Goal: Information Seeking & Learning: Learn about a topic

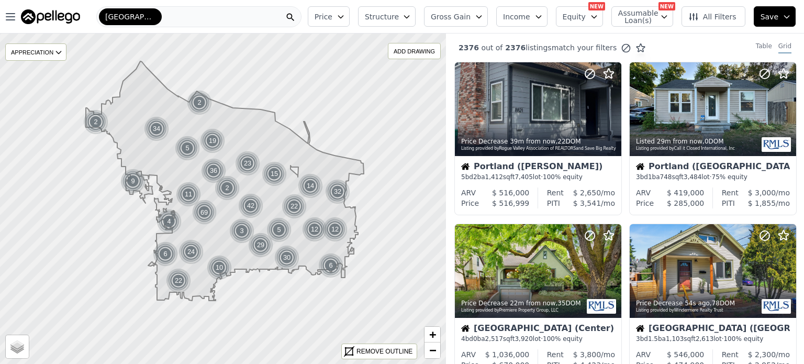
click at [645, 12] on span "Assumable Loan(s)" at bounding box center [634, 16] width 33 height 15
click at [628, 37] on input "Has Assumable Loan(s)" at bounding box center [623, 36] width 8 height 8
checkbox input "true"
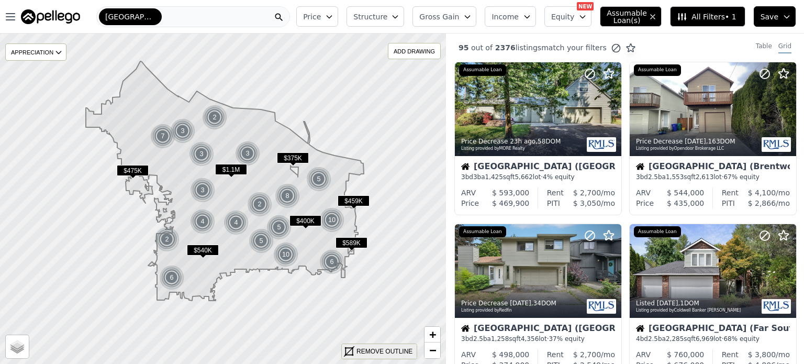
click at [396, 352] on div "REMOVE OUTLINE" at bounding box center [384, 350] width 56 height 9
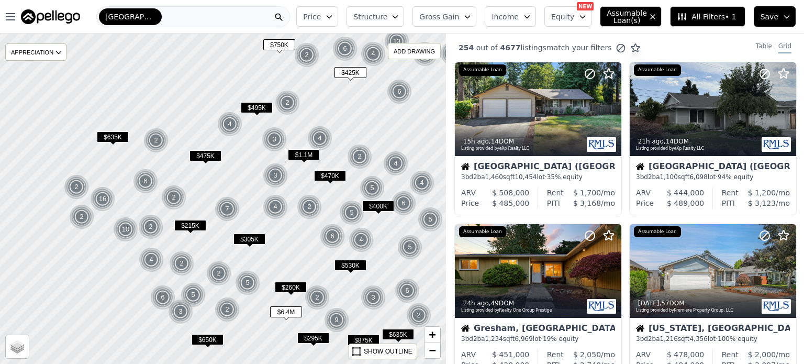
drag, startPoint x: 160, startPoint y: 258, endPoint x: 247, endPoint y: 230, distance: 91.8
click at [247, 230] on div at bounding box center [223, 199] width 535 height 396
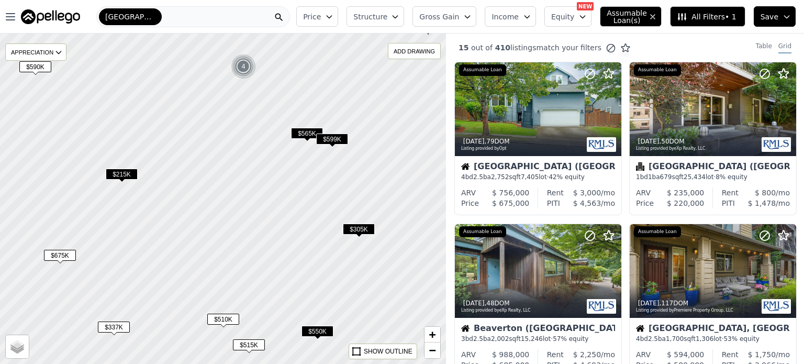
drag, startPoint x: 299, startPoint y: 296, endPoint x: 252, endPoint y: 170, distance: 134.1
click at [252, 170] on div at bounding box center [223, 199] width 535 height 396
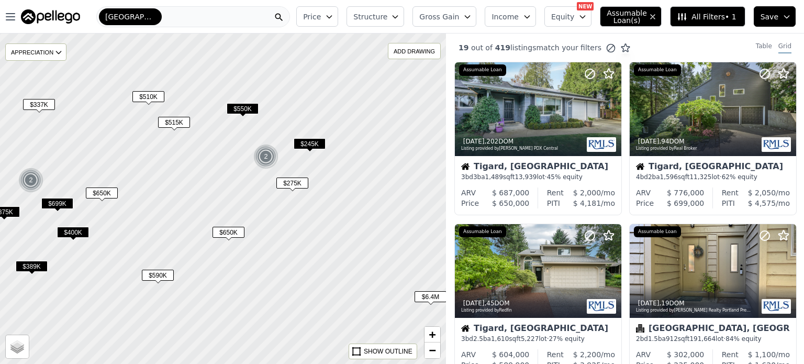
click at [291, 177] on div "$275K" at bounding box center [292, 184] width 32 height 15
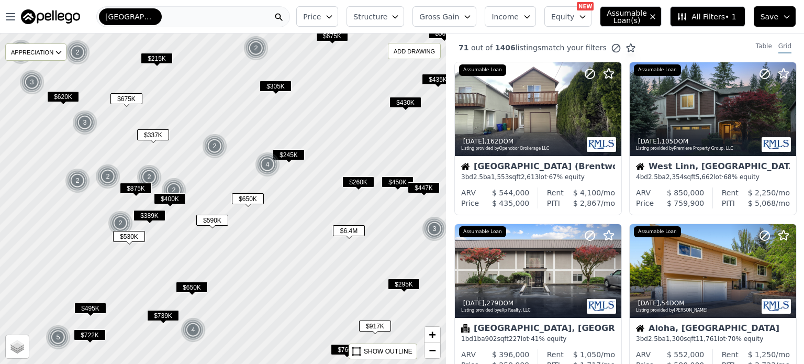
click at [255, 198] on span "$650K" at bounding box center [248, 198] width 32 height 11
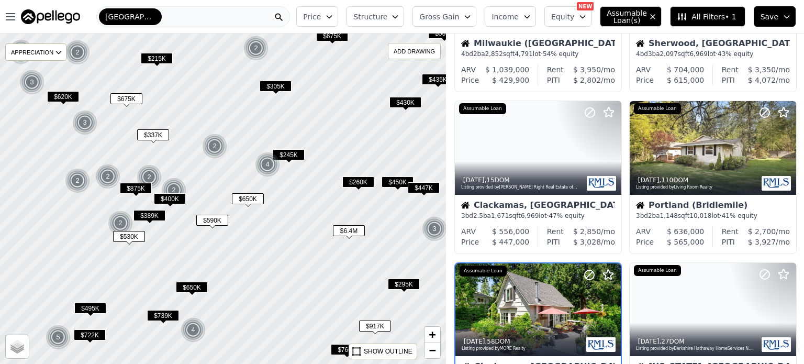
scroll to position [569, 0]
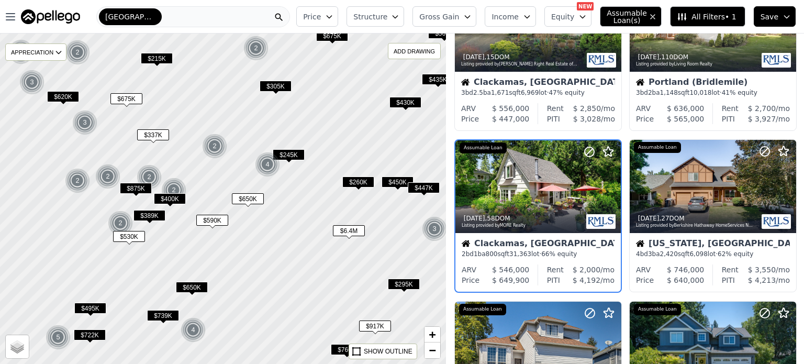
click at [357, 231] on span "$6.4M" at bounding box center [349, 230] width 32 height 11
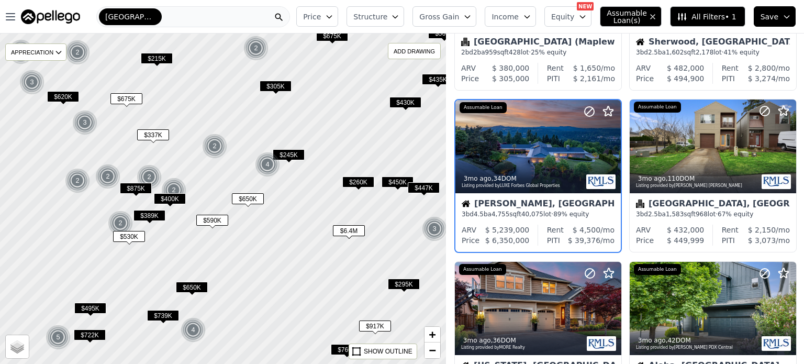
scroll to position [246, 0]
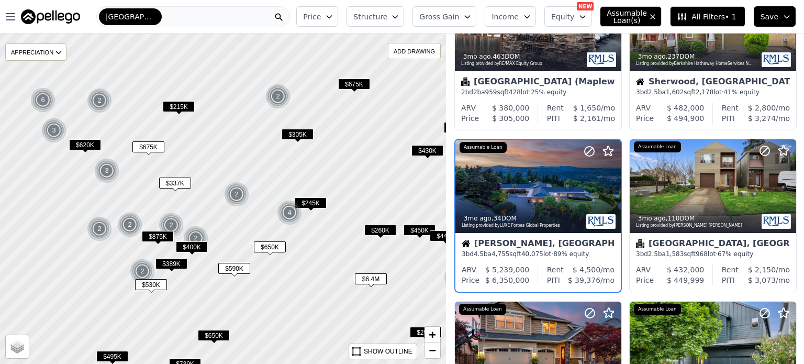
drag, startPoint x: 226, startPoint y: 161, endPoint x: 254, endPoint y: 228, distance: 73.2
click at [254, 228] on div at bounding box center [224, 203] width 535 height 396
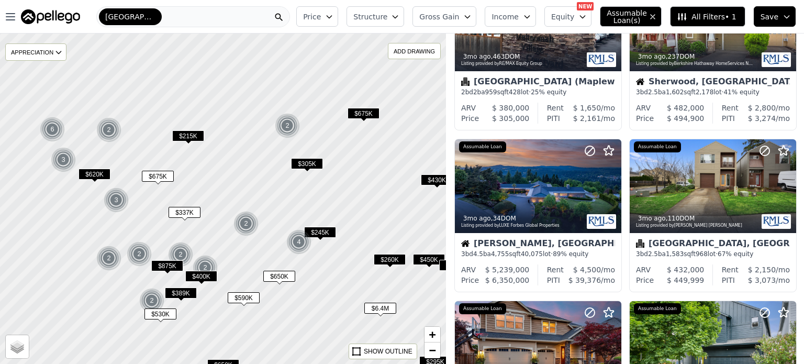
scroll to position [569, 0]
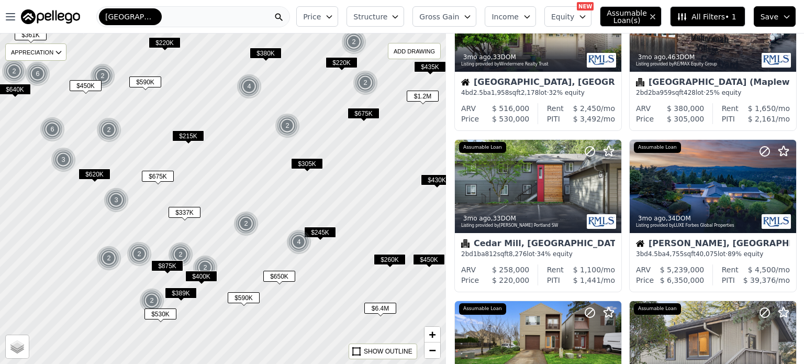
drag, startPoint x: 137, startPoint y: 133, endPoint x: 199, endPoint y: 231, distance: 115.7
click at [199, 231] on div at bounding box center [223, 199] width 535 height 396
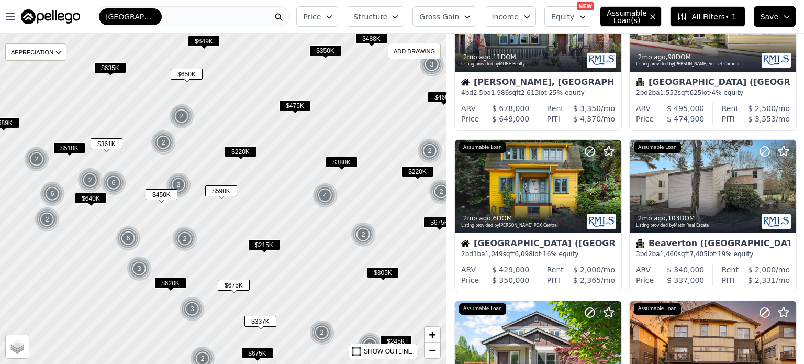
click at [190, 74] on span "$650K" at bounding box center [187, 74] width 32 height 11
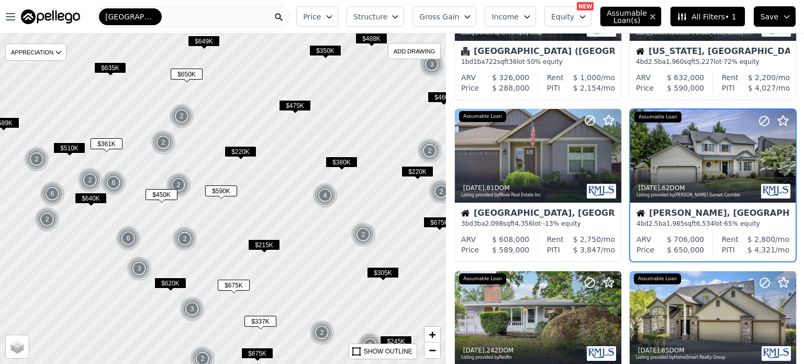
scroll to position [85, 0]
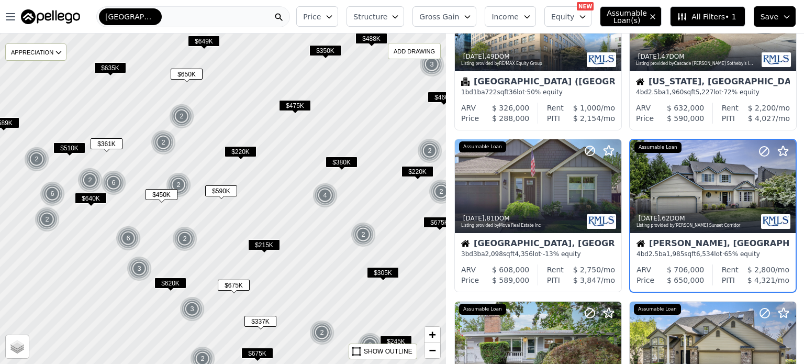
drag, startPoint x: 391, startPoint y: 140, endPoint x: 287, endPoint y: 228, distance: 136.6
click at [287, 228] on div at bounding box center [223, 199] width 535 height 396
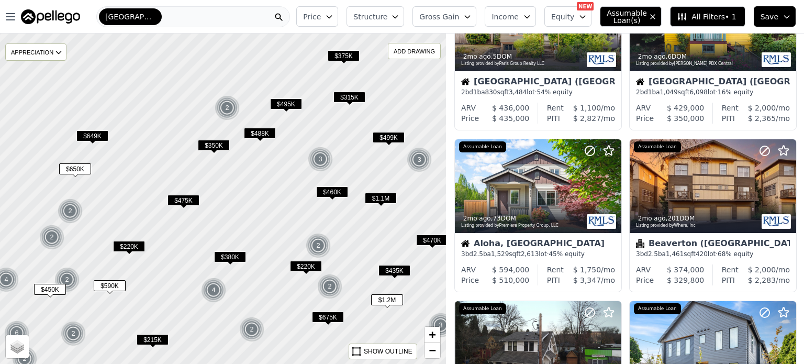
drag, startPoint x: 387, startPoint y: 156, endPoint x: 298, endPoint y: 254, distance: 133.0
click at [298, 254] on div at bounding box center [223, 199] width 535 height 396
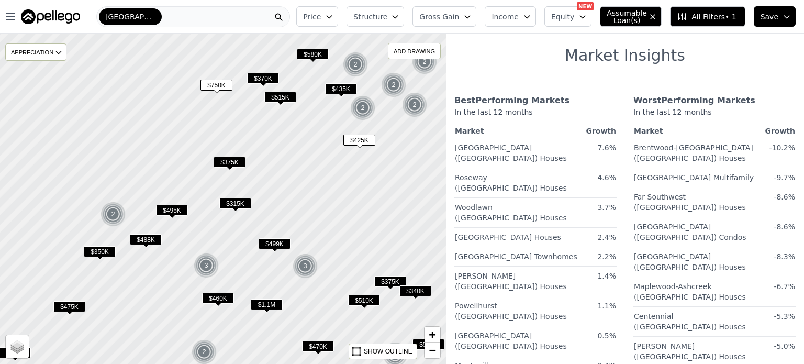
drag, startPoint x: 358, startPoint y: 209, endPoint x: 295, endPoint y: 212, distance: 62.9
click at [295, 212] on div at bounding box center [223, 199] width 535 height 396
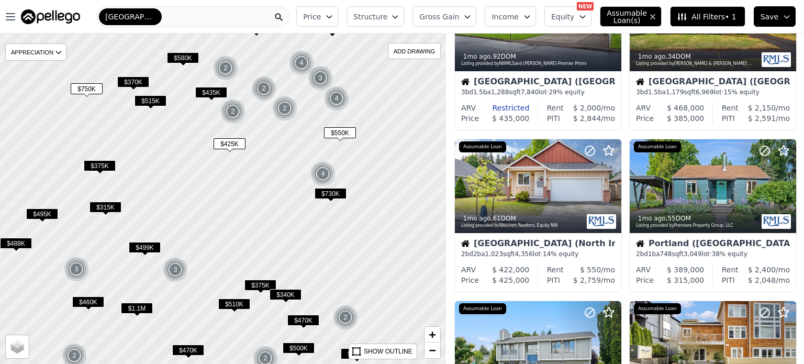
drag, startPoint x: 372, startPoint y: 199, endPoint x: 274, endPoint y: 202, distance: 97.9
click at [274, 202] on div at bounding box center [209, 199] width 535 height 396
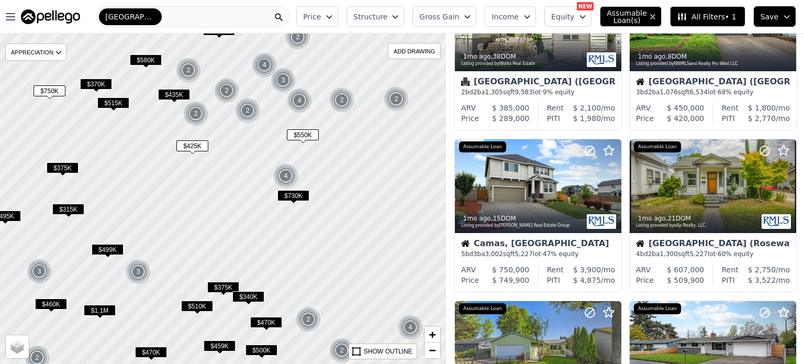
click at [102, 313] on span "$1.1M" at bounding box center [100, 309] width 32 height 11
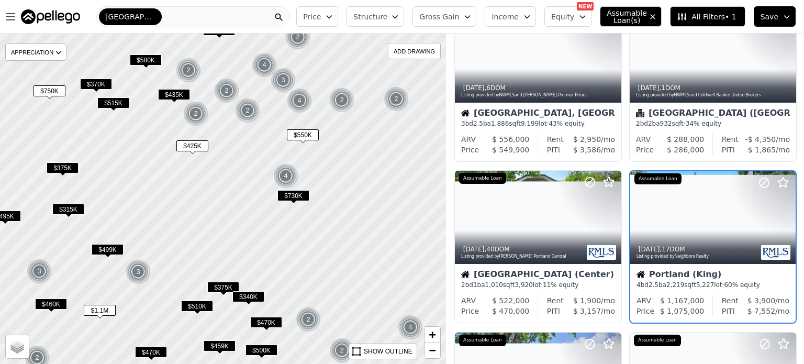
scroll to position [569, 0]
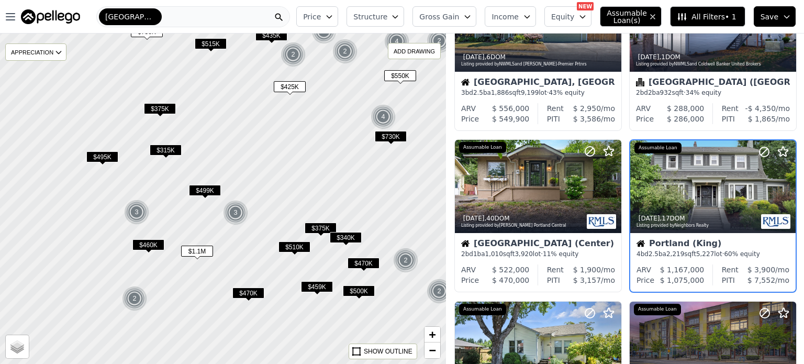
drag, startPoint x: 105, startPoint y: 332, endPoint x: 240, endPoint y: 251, distance: 157.3
click at [240, 251] on div at bounding box center [226, 196] width 535 height 396
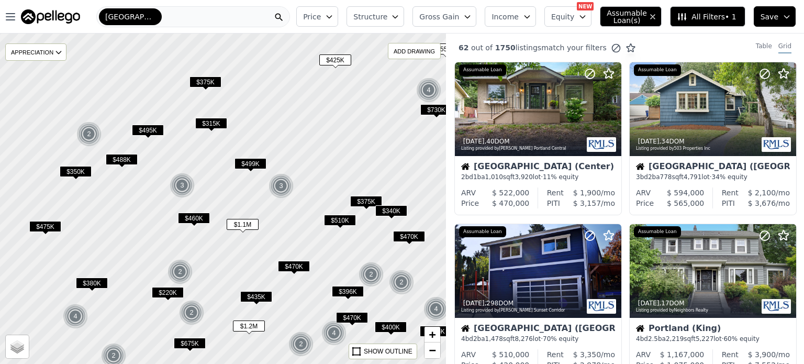
click at [722, 8] on button "All Filters • 1" at bounding box center [707, 16] width 75 height 20
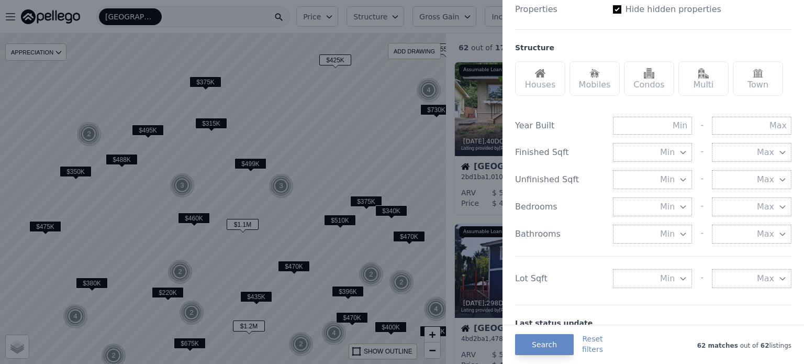
scroll to position [295, 0]
click at [545, 85] on div "Houses" at bounding box center [540, 77] width 50 height 35
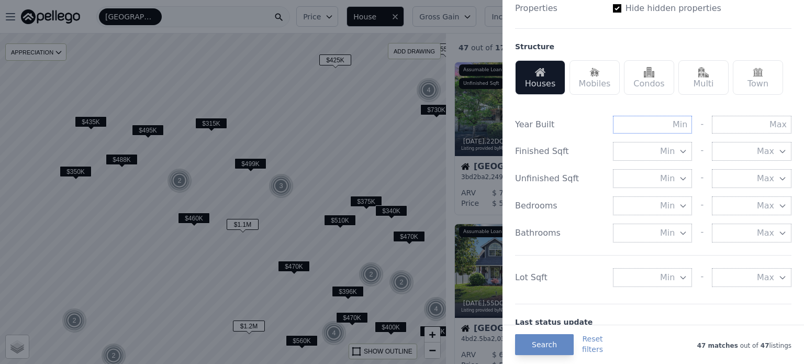
click at [669, 123] on input "text" at bounding box center [653, 125] width 80 height 18
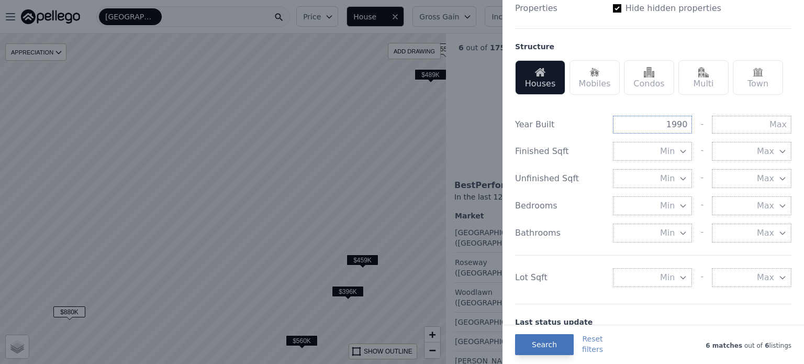
type input "1990"
click at [529, 343] on button "Search" at bounding box center [544, 344] width 59 height 21
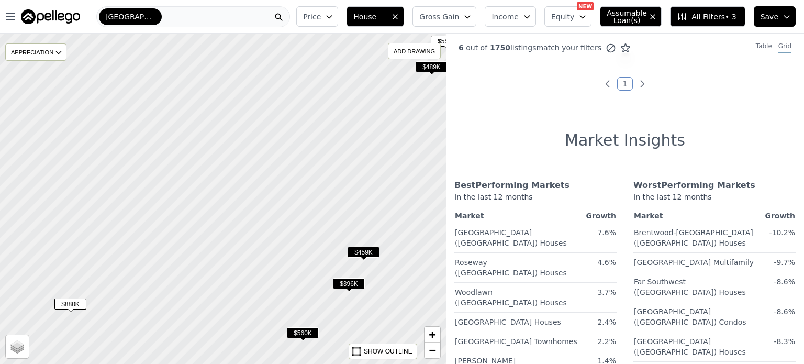
drag, startPoint x: 255, startPoint y: 206, endPoint x: 267, endPoint y: 129, distance: 77.3
click at [267, 129] on div at bounding box center [223, 194] width 535 height 396
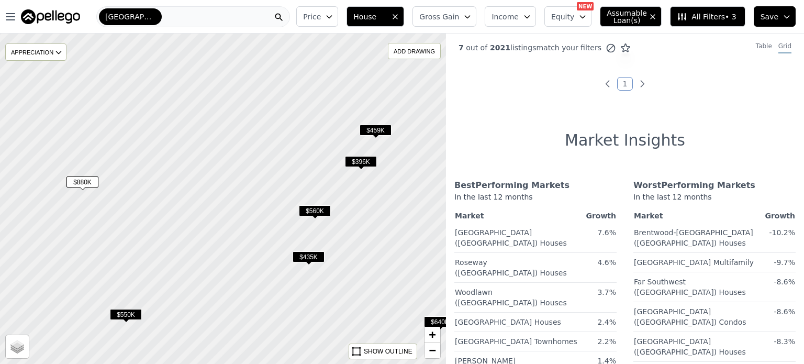
click at [322, 210] on span "$560K" at bounding box center [315, 210] width 32 height 11
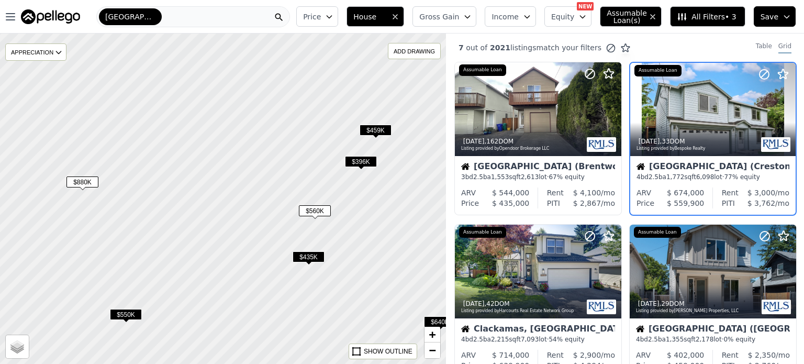
click at [320, 257] on span "$435K" at bounding box center [308, 256] width 32 height 11
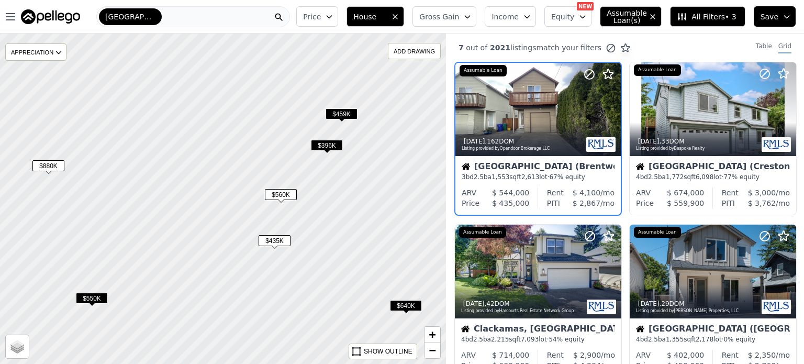
drag, startPoint x: 350, startPoint y: 272, endPoint x: 312, endPoint y: 254, distance: 41.7
click at [312, 254] on div at bounding box center [223, 199] width 535 height 396
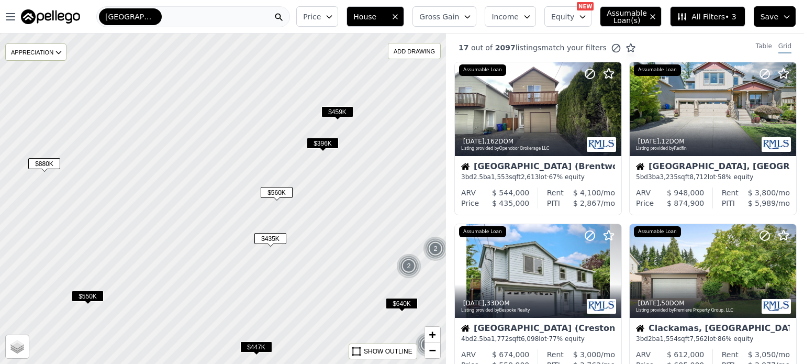
click at [401, 301] on span "$640K" at bounding box center [402, 303] width 32 height 11
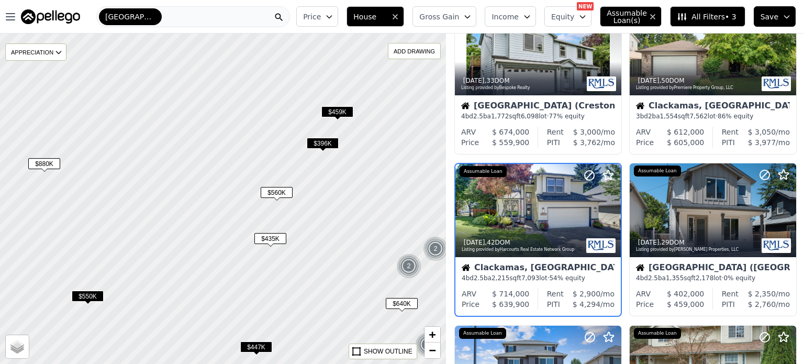
scroll to position [246, 0]
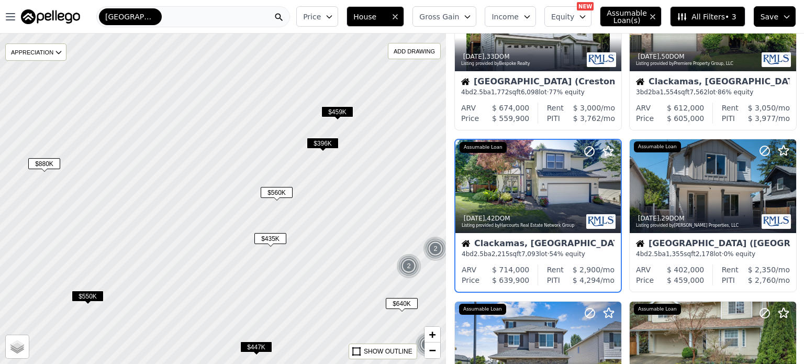
drag, startPoint x: 267, startPoint y: 301, endPoint x: 387, endPoint y: 253, distance: 129.8
click at [387, 253] on div at bounding box center [223, 199] width 535 height 396
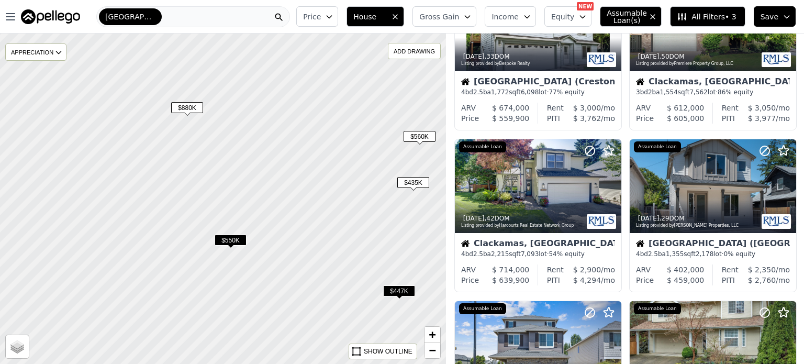
scroll to position [85, 0]
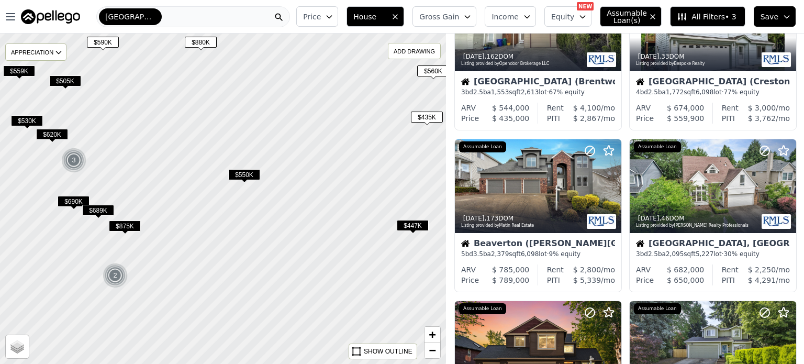
drag, startPoint x: 180, startPoint y: 287, endPoint x: 183, endPoint y: 221, distance: 66.5
click at [183, 221] on div at bounding box center [223, 178] width 535 height 396
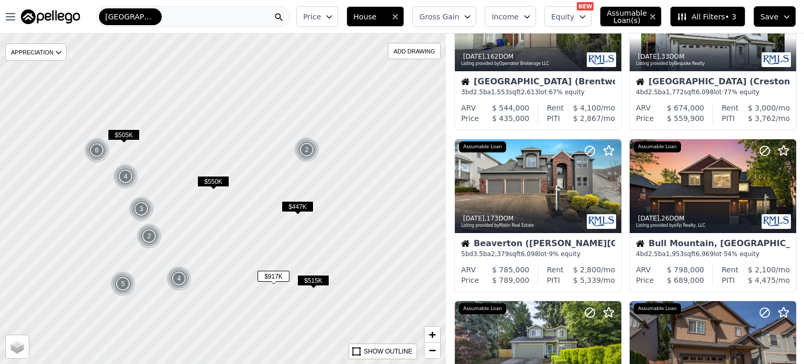
scroll to position [731, 0]
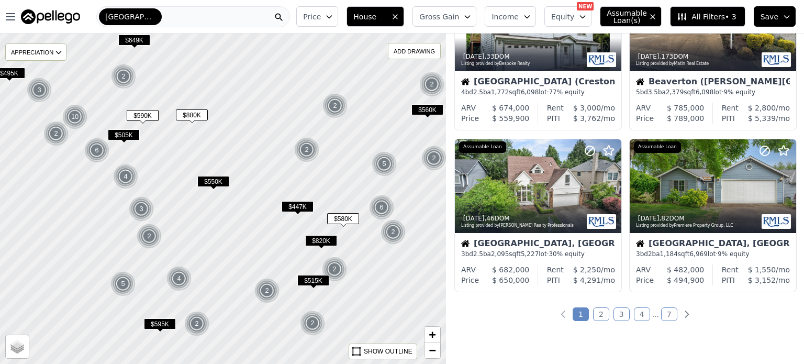
click at [195, 111] on span "$880K" at bounding box center [192, 114] width 32 height 11
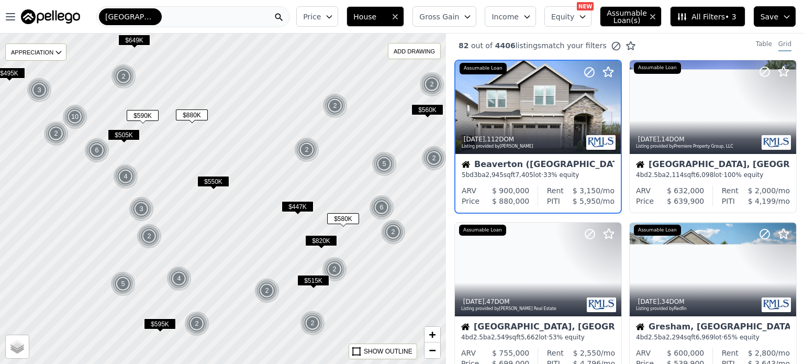
scroll to position [0, 0]
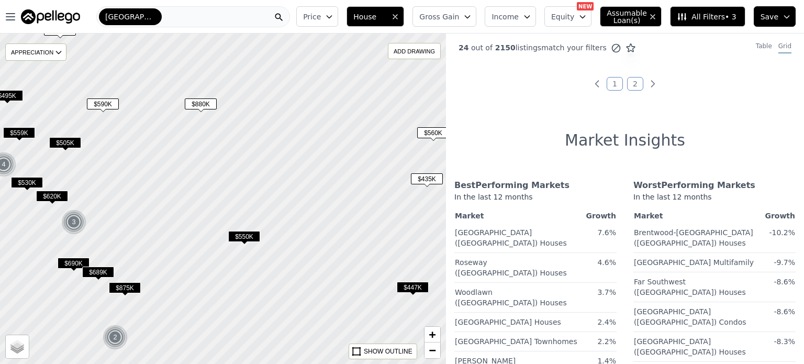
click at [111, 105] on span "$590K" at bounding box center [103, 103] width 32 height 11
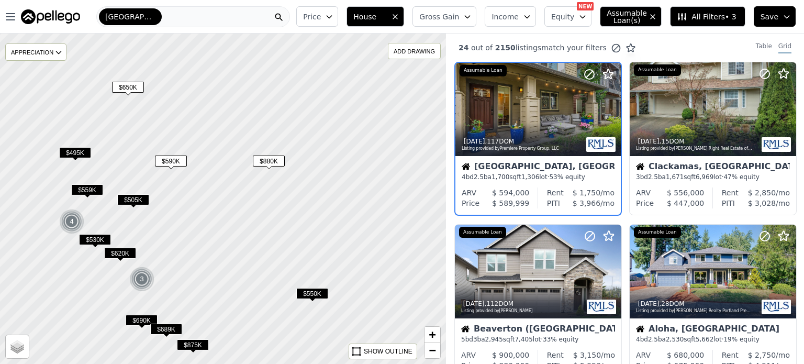
drag, startPoint x: 123, startPoint y: 144, endPoint x: 188, endPoint y: 198, distance: 84.3
click at [188, 198] on div at bounding box center [223, 199] width 535 height 396
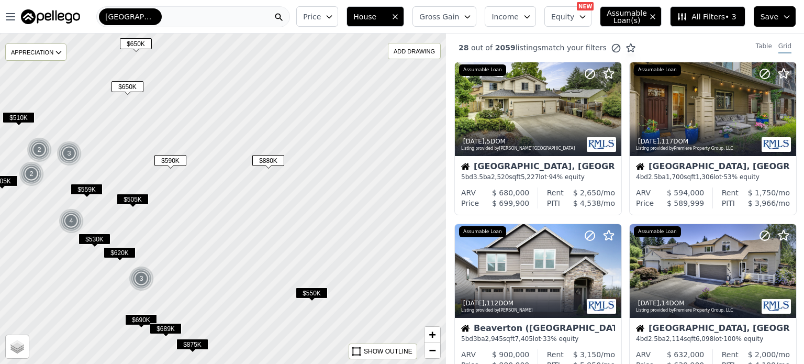
click at [143, 41] on span "$650K" at bounding box center [136, 43] width 32 height 11
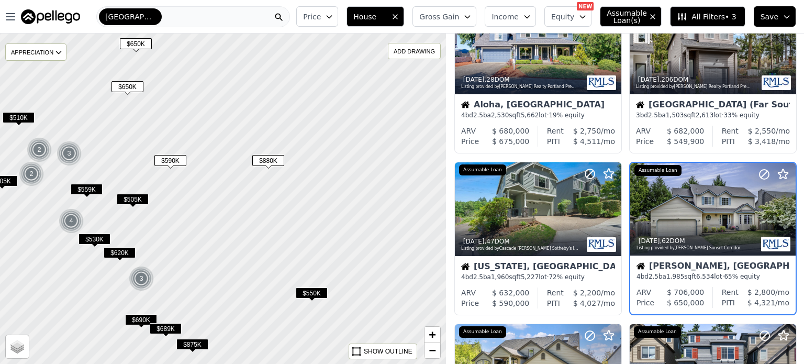
scroll to position [408, 0]
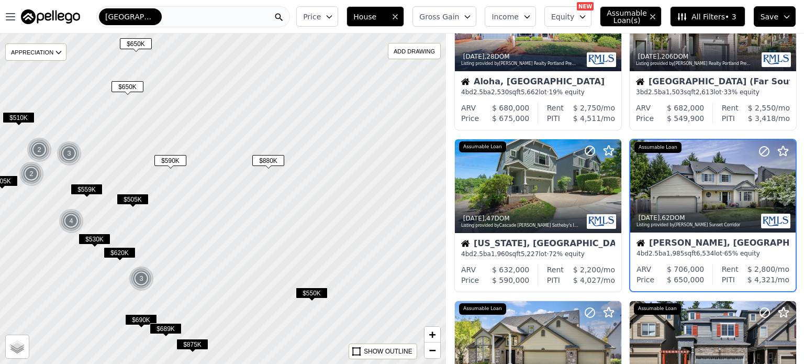
click at [134, 89] on span "$650K" at bounding box center [127, 86] width 32 height 11
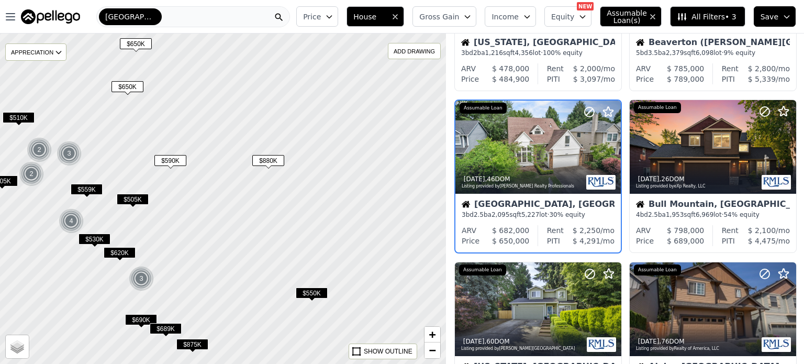
scroll to position [85, 0]
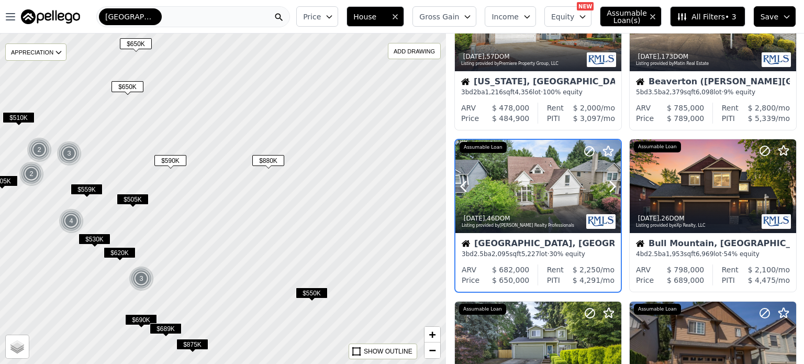
click at [544, 200] on div at bounding box center [537, 208] width 165 height 19
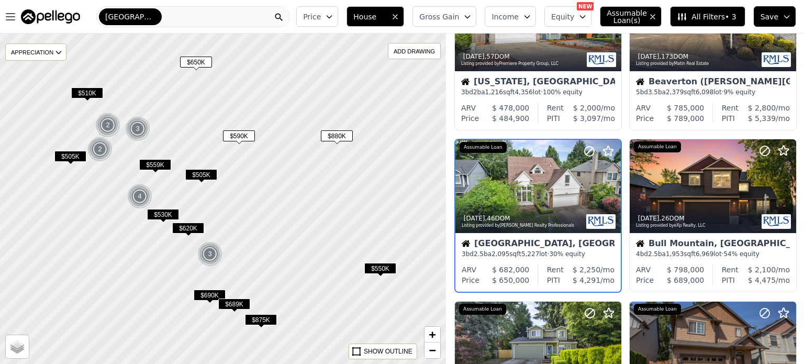
drag, startPoint x: 107, startPoint y: 170, endPoint x: 175, endPoint y: 145, distance: 72.3
click at [175, 145] on div at bounding box center [223, 199] width 535 height 396
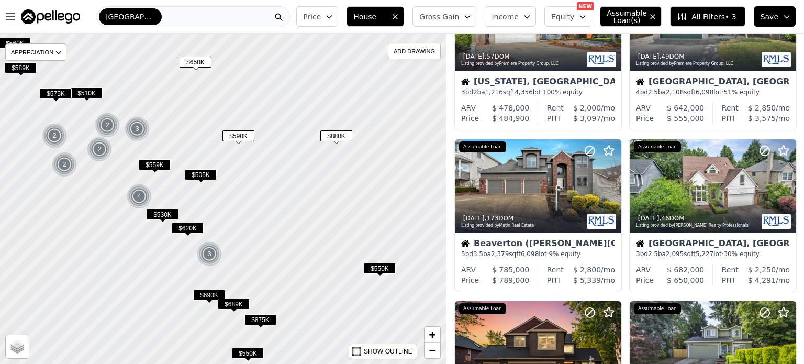
click at [92, 95] on span "$510K" at bounding box center [87, 92] width 32 height 11
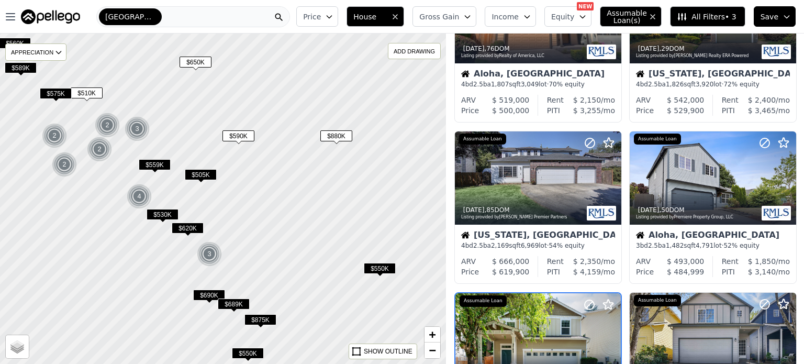
scroll to position [730, 0]
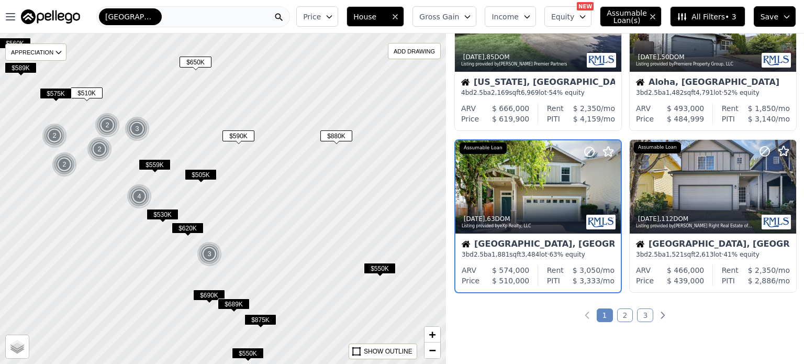
drag, startPoint x: 364, startPoint y: 139, endPoint x: 220, endPoint y: 213, distance: 161.7
click at [220, 213] on div at bounding box center [223, 199] width 535 height 396
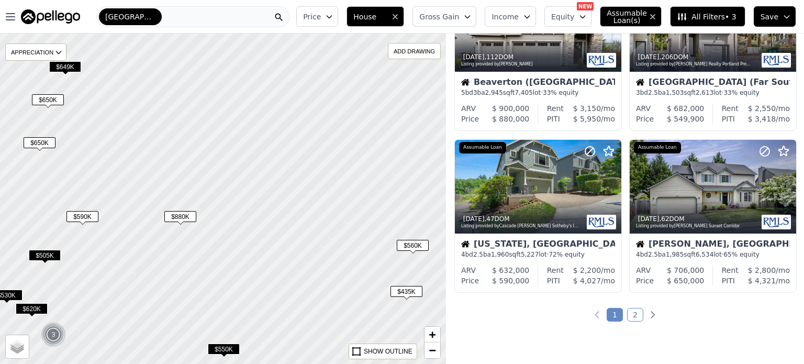
scroll to position [569, 0]
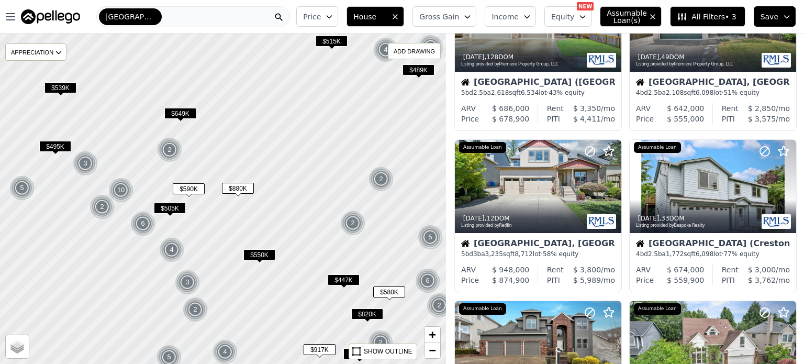
drag, startPoint x: 364, startPoint y: 133, endPoint x: 249, endPoint y: 236, distance: 154.1
click at [249, 236] on div at bounding box center [223, 199] width 535 height 396
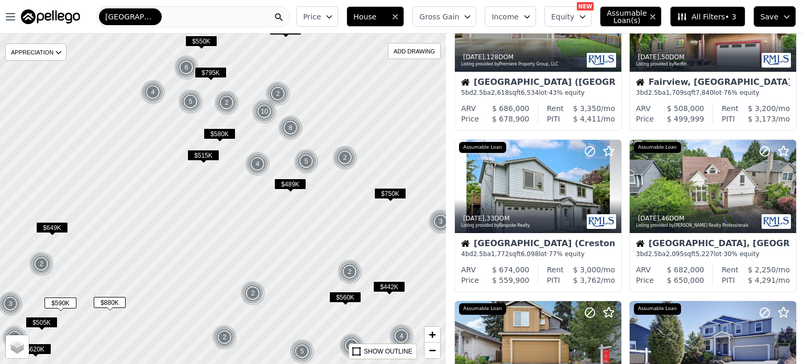
click at [394, 194] on span "$750K" at bounding box center [390, 193] width 32 height 11
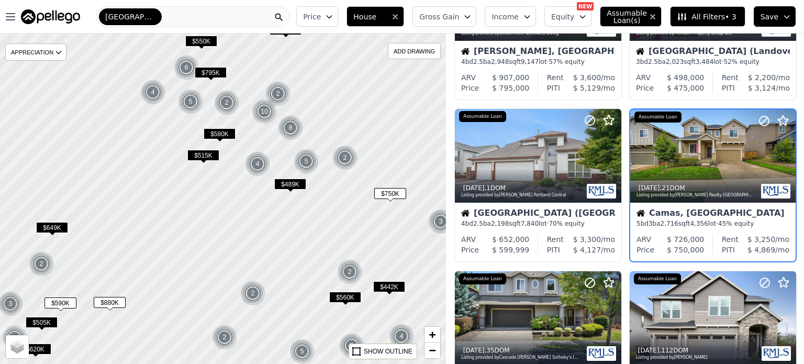
scroll to position [85, 0]
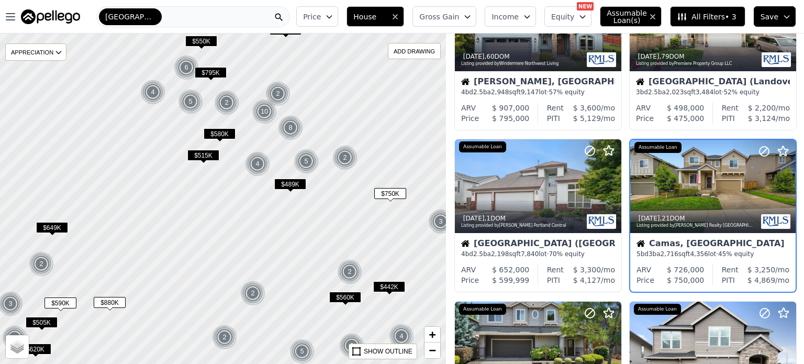
click at [301, 182] on span "$489K" at bounding box center [290, 183] width 32 height 11
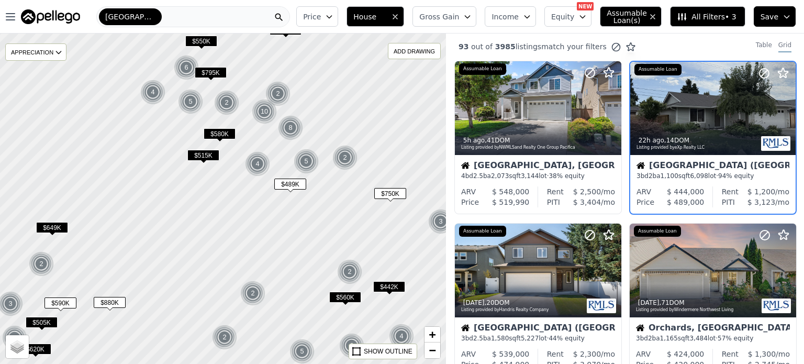
scroll to position [0, 0]
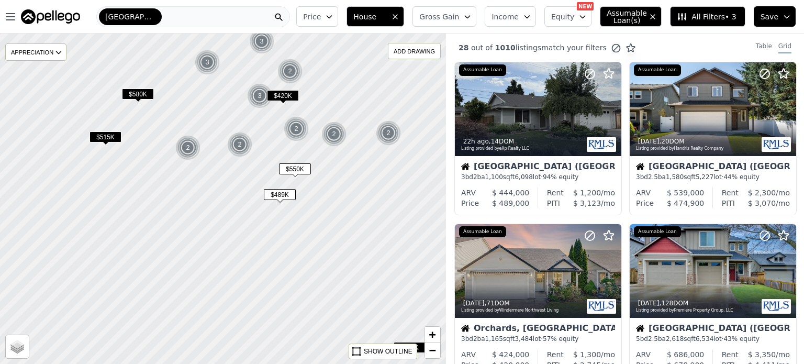
click at [459, 20] on span "Gross Gain" at bounding box center [439, 17] width 40 height 10
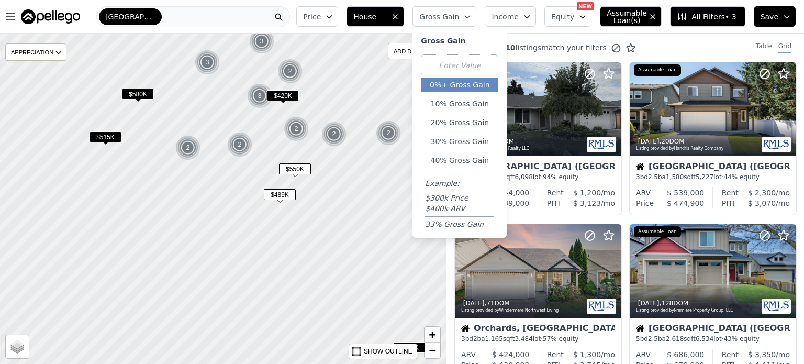
click at [471, 85] on button "0%+ Gross Gain" at bounding box center [459, 84] width 77 height 15
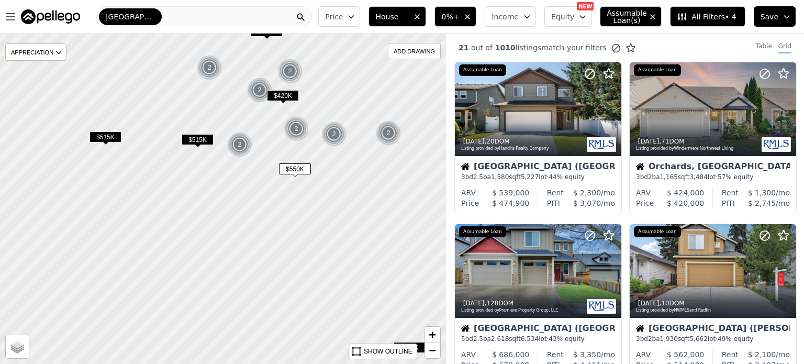
click at [337, 172] on div at bounding box center [223, 199] width 535 height 396
drag, startPoint x: 286, startPoint y: 272, endPoint x: 367, endPoint y: 123, distance: 168.8
click at [367, 123] on div at bounding box center [223, 199] width 535 height 396
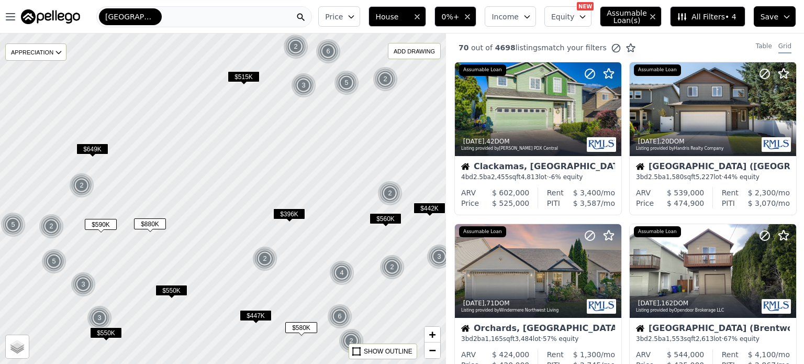
drag, startPoint x: 287, startPoint y: 242, endPoint x: 315, endPoint y: 149, distance: 97.8
click at [315, 149] on div at bounding box center [223, 199] width 535 height 396
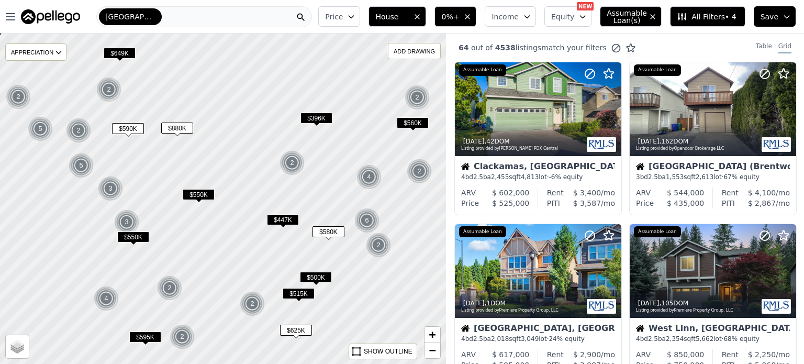
click at [198, 194] on span "$550K" at bounding box center [199, 194] width 32 height 11
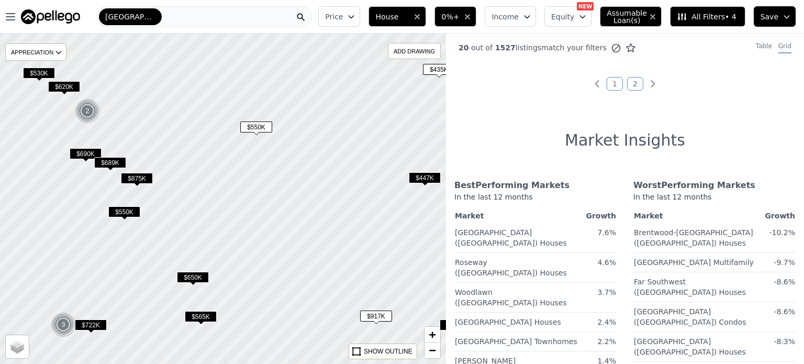
drag, startPoint x: 193, startPoint y: 237, endPoint x: 281, endPoint y: 205, distance: 94.5
click at [281, 205] on div at bounding box center [234, 190] width 535 height 396
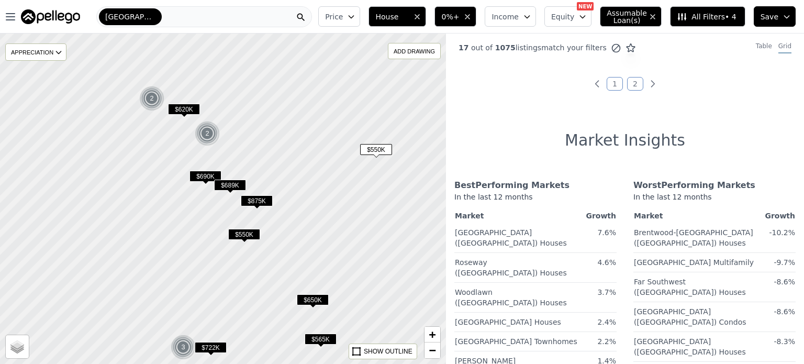
drag, startPoint x: 222, startPoint y: 108, endPoint x: 283, endPoint y: 187, distance: 99.2
click at [283, 187] on div at bounding box center [232, 211] width 535 height 396
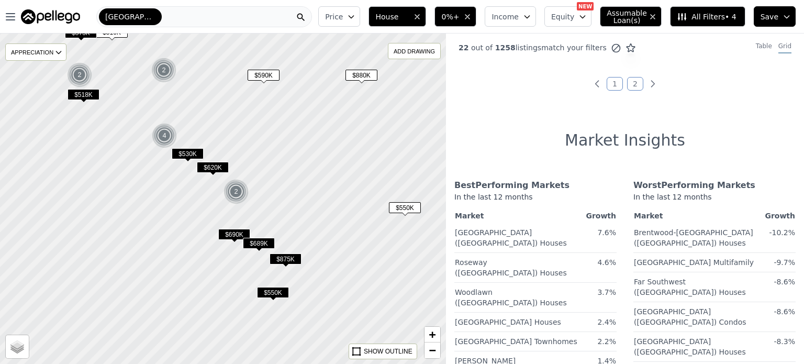
click at [165, 69] on div "2" at bounding box center [163, 70] width 25 height 25
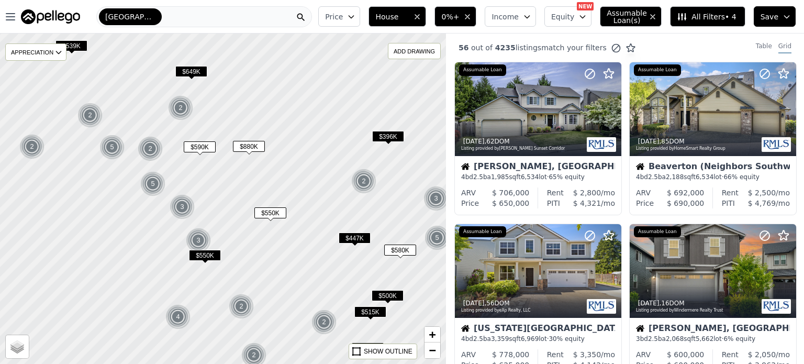
click at [392, 140] on span "$396K" at bounding box center [388, 136] width 32 height 11
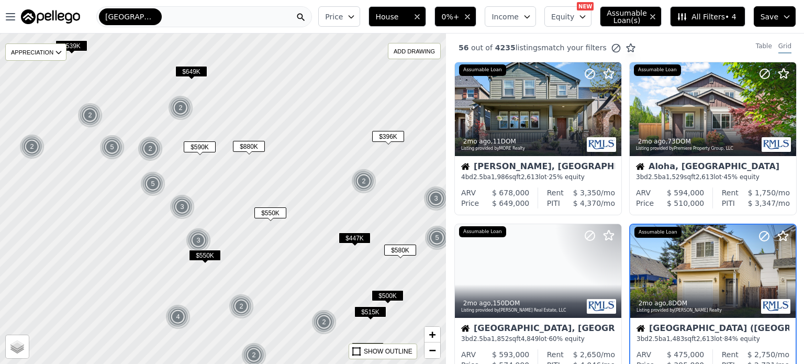
scroll to position [85, 0]
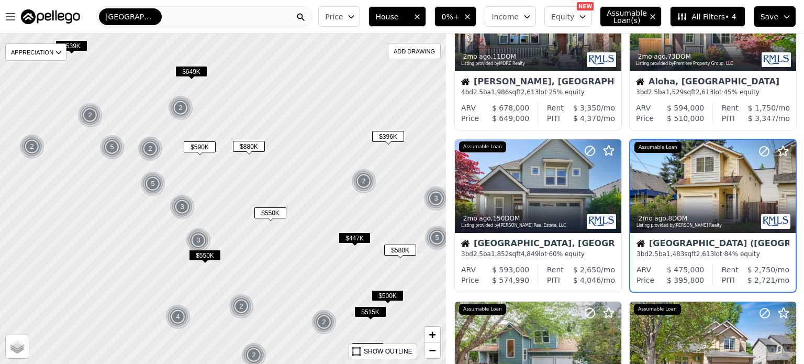
click at [366, 178] on img at bounding box center [364, 180] width 26 height 25
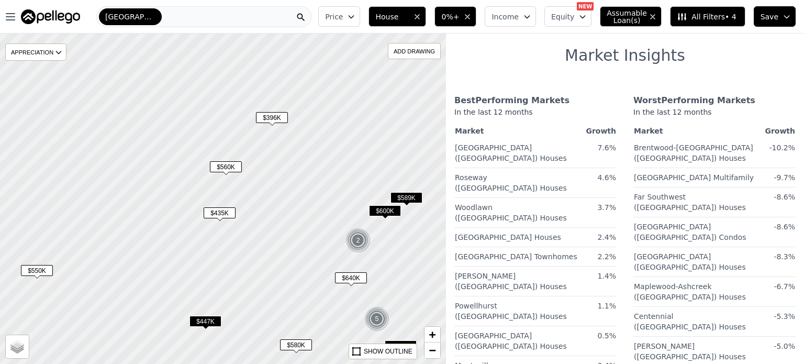
click at [235, 169] on span "$560K" at bounding box center [226, 166] width 32 height 11
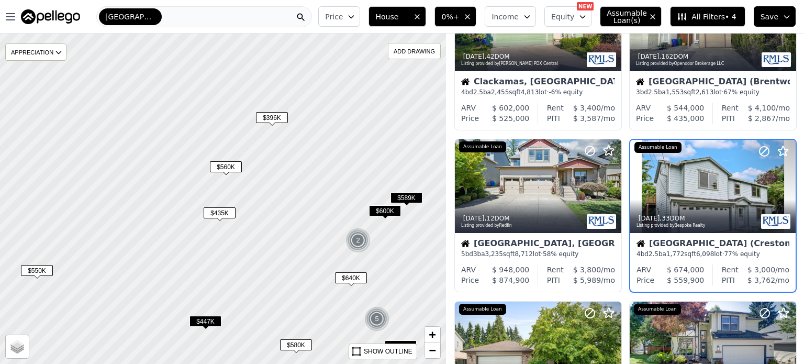
click at [227, 215] on span "$435K" at bounding box center [220, 212] width 32 height 11
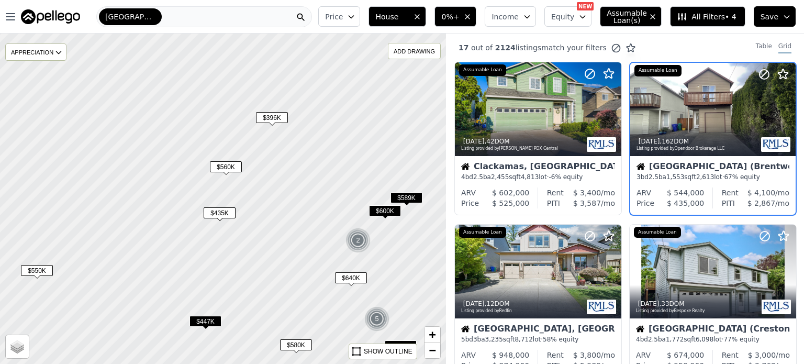
click at [211, 320] on span "$447K" at bounding box center [205, 320] width 32 height 11
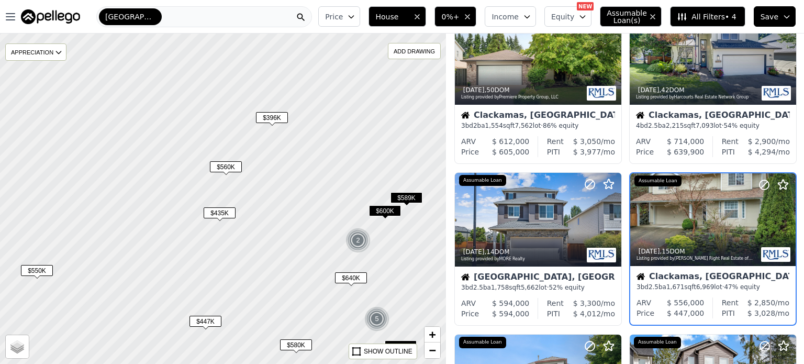
scroll to position [408, 0]
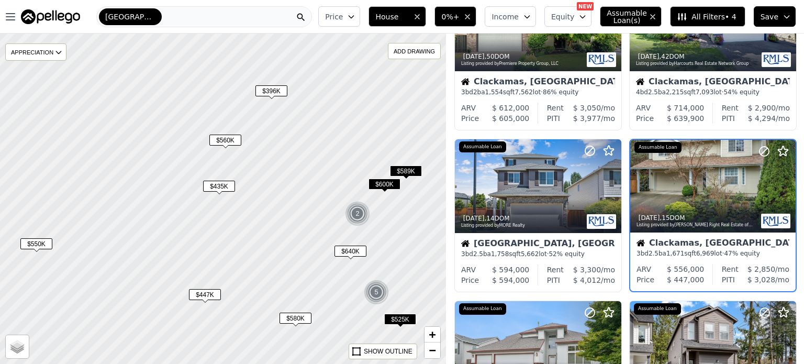
drag, startPoint x: 263, startPoint y: 309, endPoint x: 255, endPoint y: 250, distance: 60.2
click at [255, 250] on div at bounding box center [221, 189] width 535 height 396
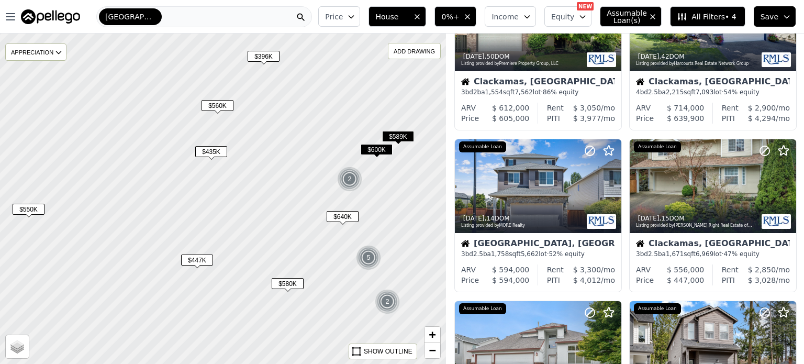
click at [345, 221] on span "$640K" at bounding box center [342, 216] width 32 height 11
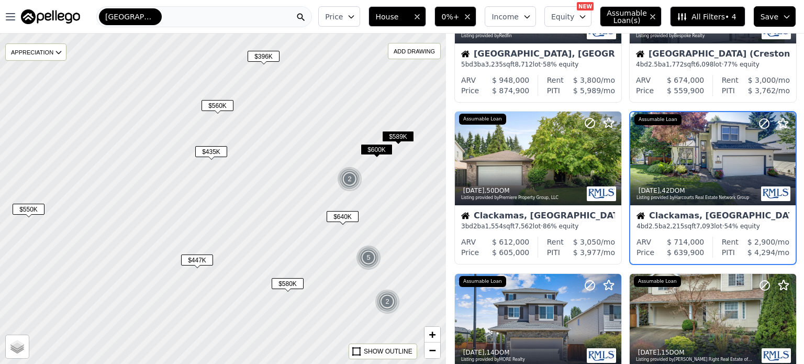
scroll to position [246, 0]
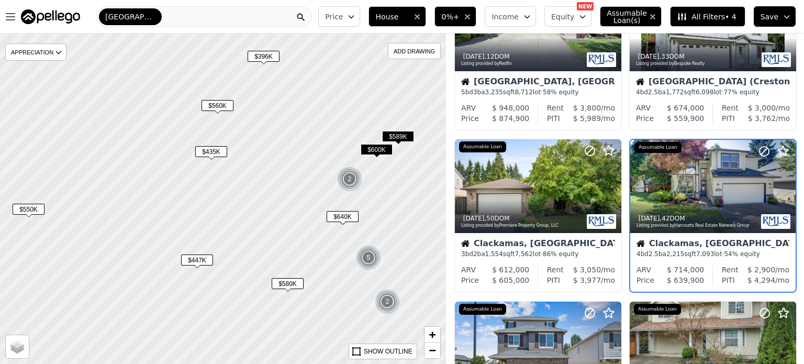
click at [377, 151] on span "$600K" at bounding box center [376, 149] width 32 height 11
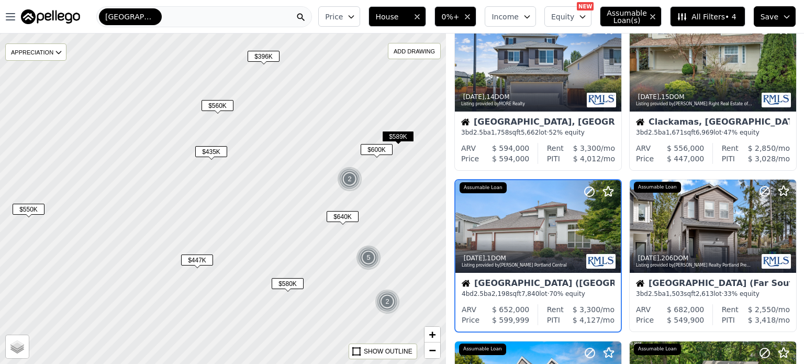
scroll to position [569, 0]
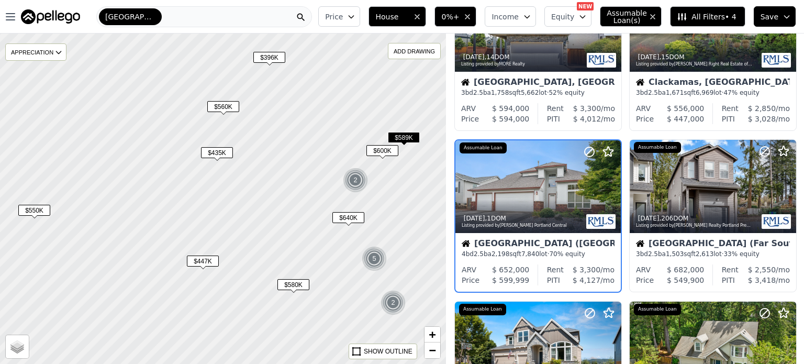
drag, startPoint x: 287, startPoint y: 128, endPoint x: 383, endPoint y: 157, distance: 100.8
click at [383, 157] on div at bounding box center [223, 199] width 535 height 396
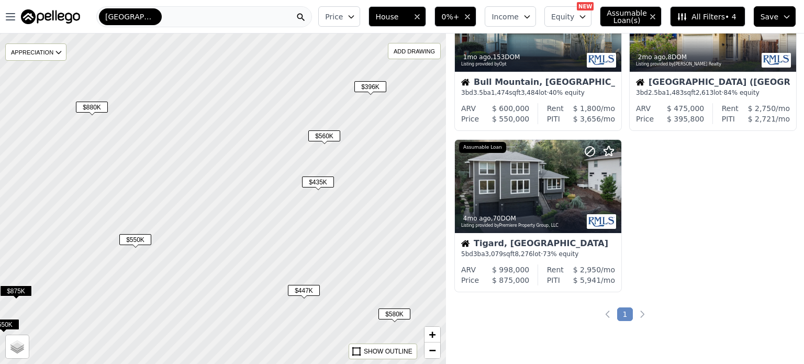
scroll to position [246, 0]
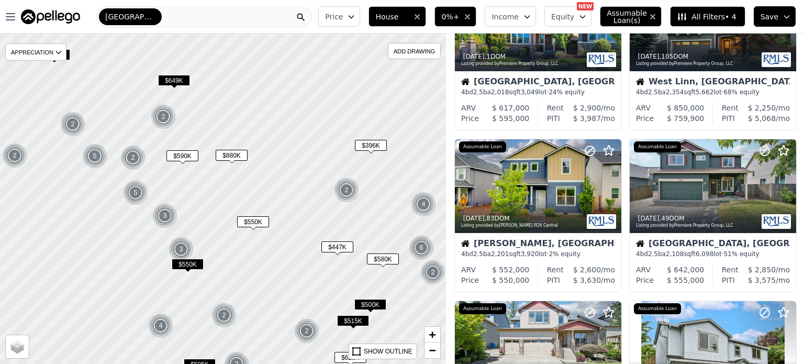
drag, startPoint x: 376, startPoint y: 98, endPoint x: 335, endPoint y: 224, distance: 132.5
click at [335, 224] on div at bounding box center [220, 210] width 535 height 396
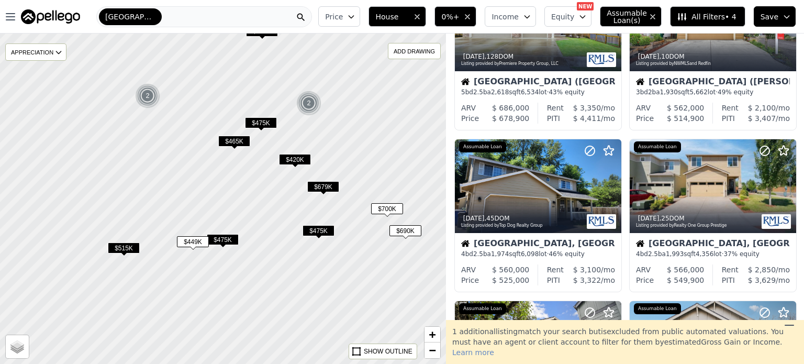
drag, startPoint x: 289, startPoint y: 318, endPoint x: 295, endPoint y: 201, distance: 116.3
click at [295, 201] on div at bounding box center [223, 185] width 535 height 396
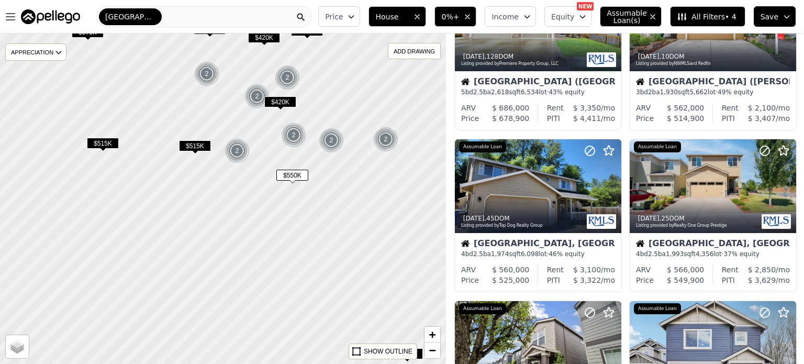
click at [105, 144] on span "$515K" at bounding box center [103, 143] width 32 height 11
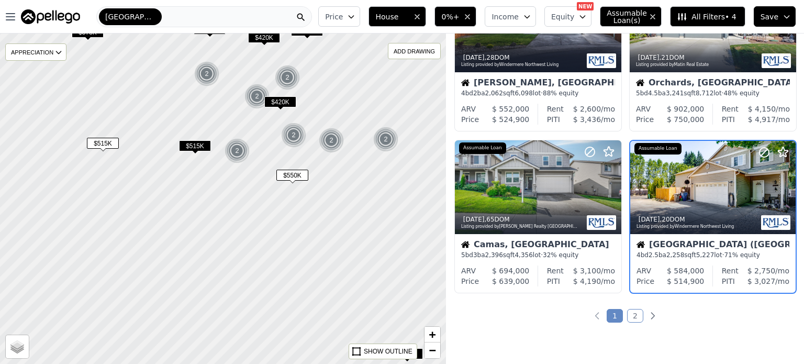
scroll to position [730, 0]
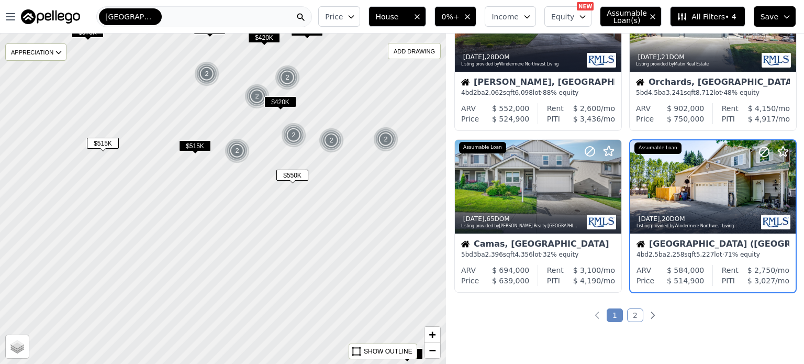
click at [381, 138] on img at bounding box center [386, 139] width 26 height 25
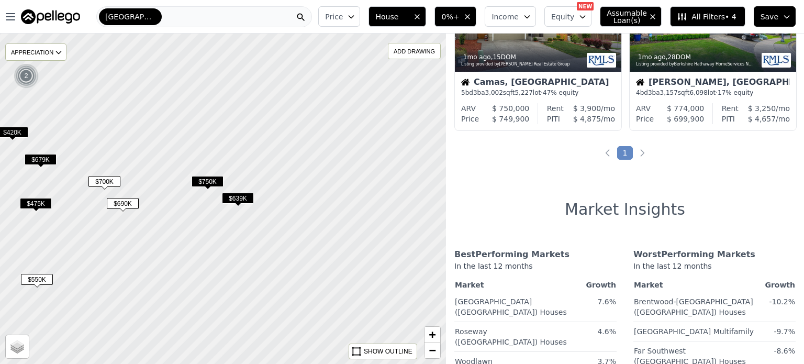
scroll to position [246, 0]
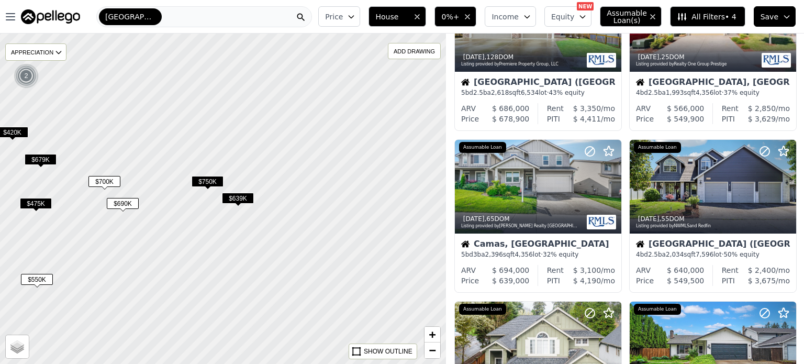
click at [213, 182] on span "$750K" at bounding box center [207, 181] width 32 height 11
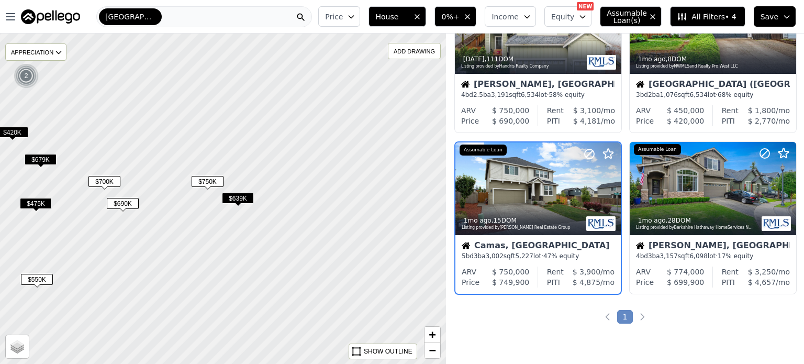
scroll to position [569, 0]
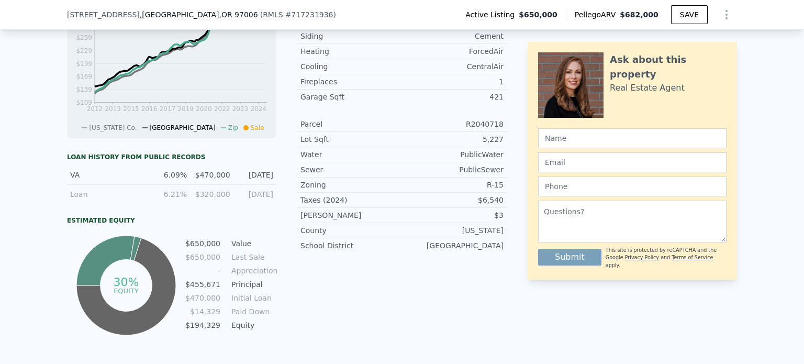
scroll to position [503, 0]
